Goal: Task Accomplishment & Management: Manage account settings

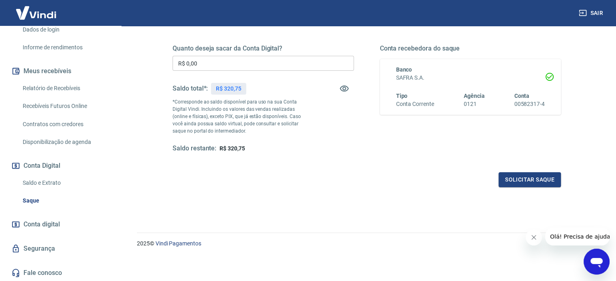
scroll to position [141, 0]
click at [45, 225] on span "Conta digital" at bounding box center [41, 224] width 36 height 11
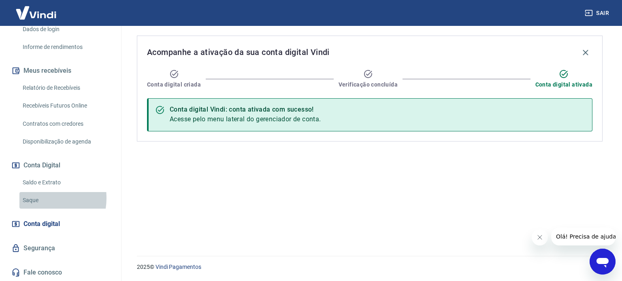
click at [37, 198] on link "Saque" at bounding box center [65, 200] width 92 height 17
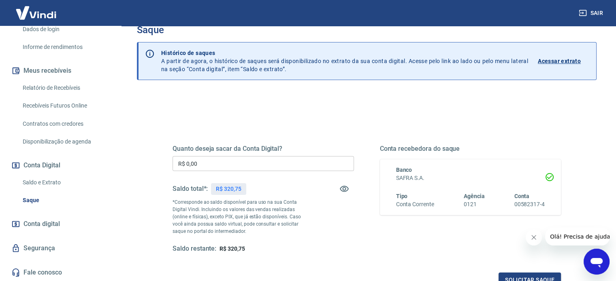
scroll to position [40, 0]
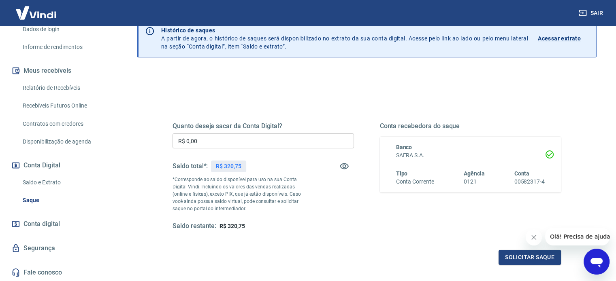
click at [61, 105] on link "Recebíveis Futuros Online" at bounding box center [65, 106] width 92 height 17
click at [55, 87] on link "Relatório de Recebíveis" at bounding box center [65, 88] width 92 height 17
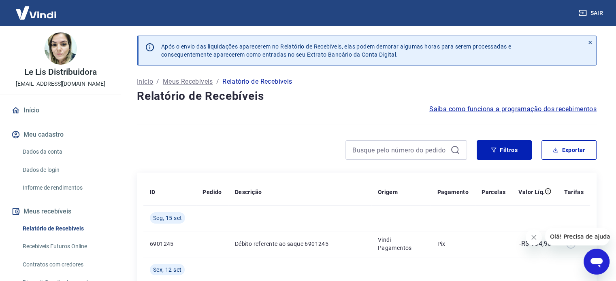
click at [41, 108] on link "Início" at bounding box center [61, 111] width 102 height 18
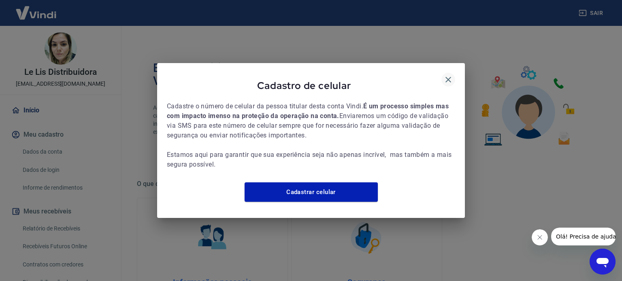
click at [447, 75] on icon "button" at bounding box center [448, 80] width 10 height 10
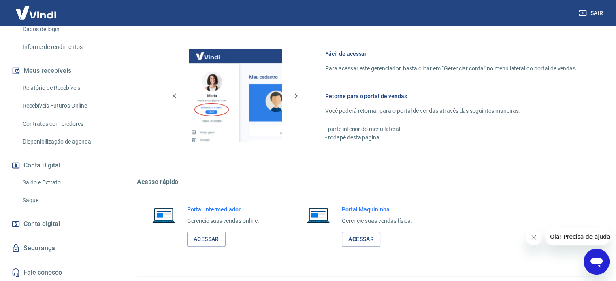
scroll to position [357, 0]
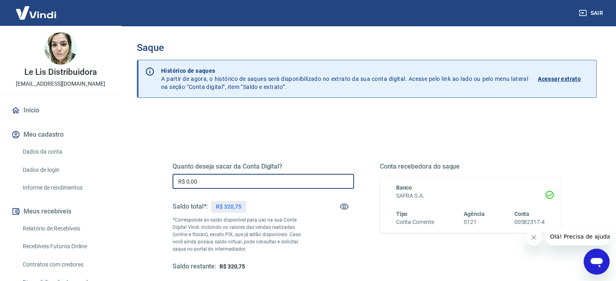
drag, startPoint x: 202, startPoint y: 179, endPoint x: 149, endPoint y: 172, distance: 53.9
click at [150, 173] on div "Quanto deseja sacar da Conta Digital? R$ 0,00 ​ Saldo total*: R$ 320,75 *Corres…" at bounding box center [366, 255] width 459 height 289
type input "R$ 320,00"
